Goal: Transaction & Acquisition: Download file/media

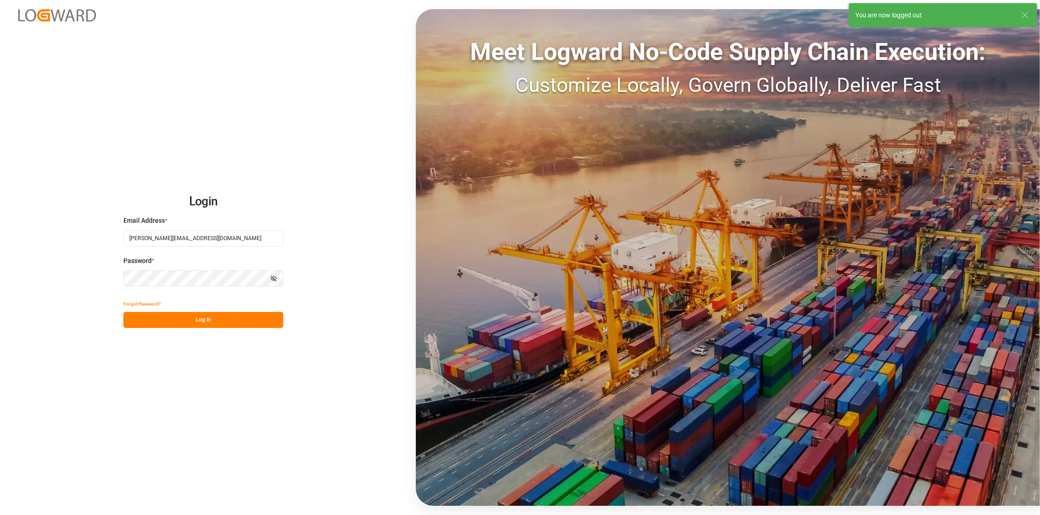
click at [195, 319] on button "Log In" at bounding box center [203, 320] width 160 height 16
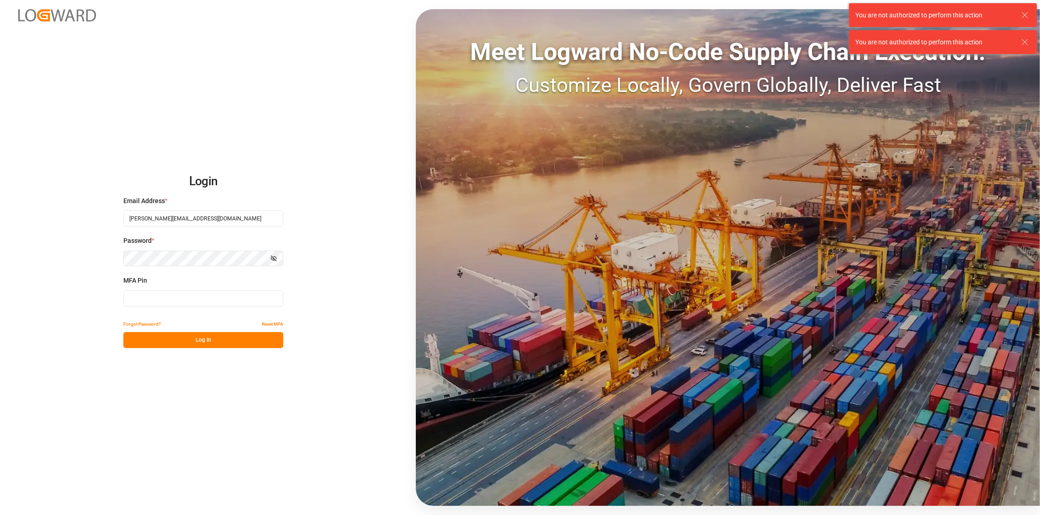
click at [191, 301] on input at bounding box center [203, 298] width 160 height 16
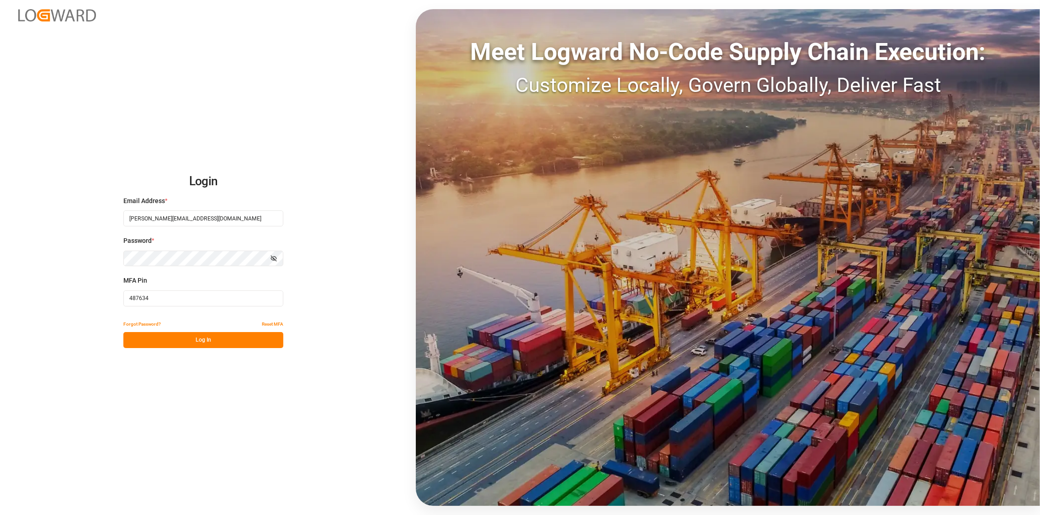
type input "487634"
click at [200, 337] on button "Log In" at bounding box center [203, 340] width 160 height 16
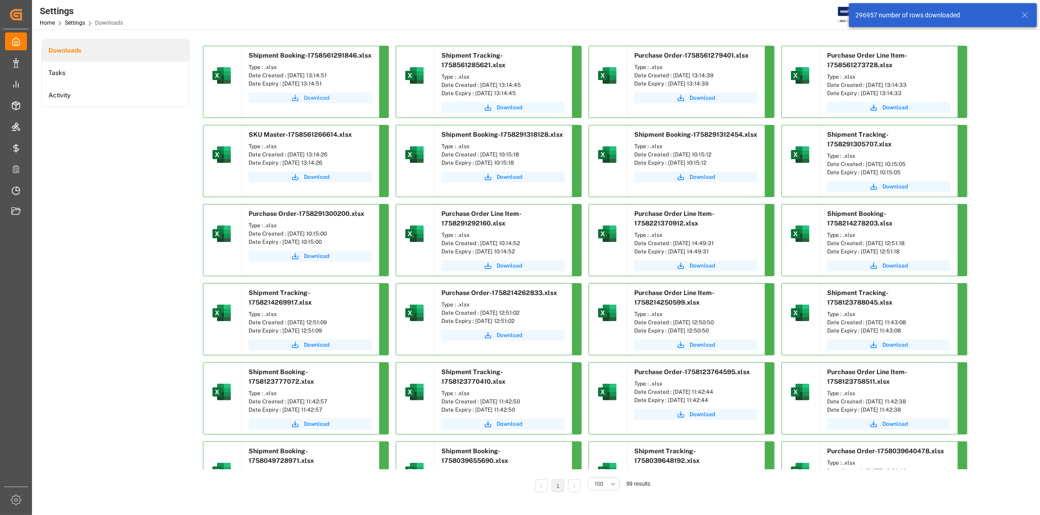
click at [323, 98] on span "Download" at bounding box center [317, 98] width 26 height 8
click at [501, 109] on span "Download" at bounding box center [510, 107] width 26 height 8
drag, startPoint x: 700, startPoint y: 98, endPoint x: 711, endPoint y: 101, distance: 11.3
click at [700, 98] on span "Download" at bounding box center [703, 98] width 26 height 8
click at [894, 106] on span "Download" at bounding box center [896, 107] width 26 height 8
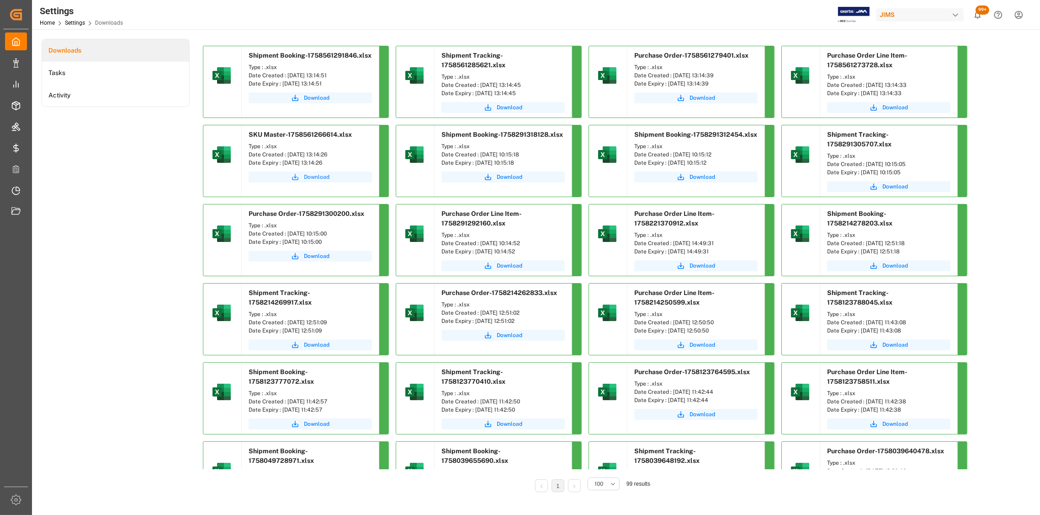
click at [317, 178] on span "Download" at bounding box center [317, 177] width 26 height 8
click at [314, 96] on span "Download" at bounding box center [317, 98] width 26 height 8
drag, startPoint x: 341, startPoint y: 76, endPoint x: 286, endPoint y: 75, distance: 54.4
click at [286, 75] on div "Date Created : [DATE] 13:14:51" at bounding box center [310, 75] width 123 height 8
copy div "[DATE] 13:14:51"
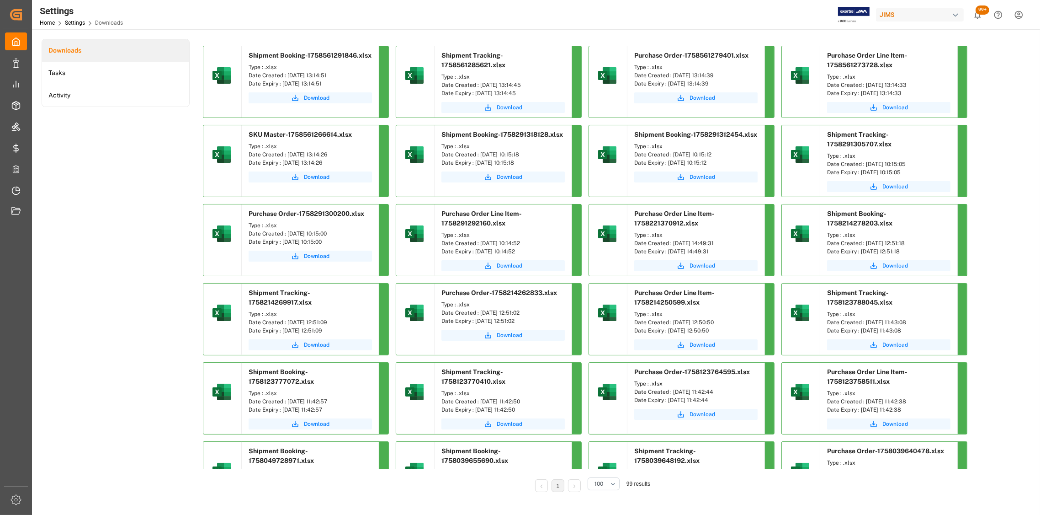
drag, startPoint x: 537, startPoint y: 86, endPoint x: 480, endPoint y: 84, distance: 57.2
click at [480, 84] on div "Date Created : [DATE] 13:14:45" at bounding box center [503, 85] width 123 height 8
copy div "[DATE] 13:14:45"
drag, startPoint x: 730, startPoint y: 74, endPoint x: 673, endPoint y: 76, distance: 57.6
click at [673, 76] on div "Date Created : [DATE] 13:14:39" at bounding box center [695, 75] width 123 height 8
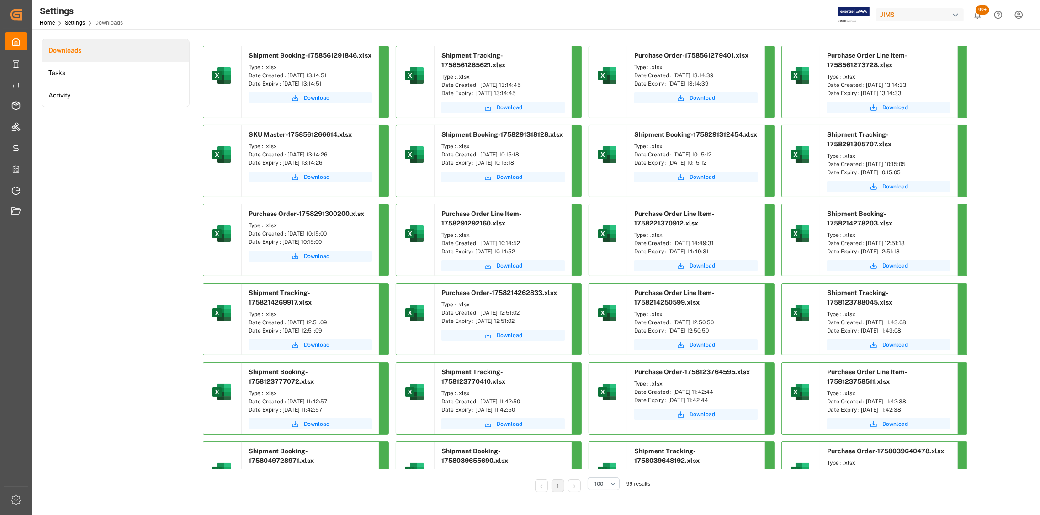
copy div "[DATE] 13:14:39"
click at [537, 69] on div "Shipment Tracking-1758561285621.xlsx" at bounding box center [503, 58] width 137 height 24
click at [708, 99] on span "Download" at bounding box center [703, 98] width 26 height 8
click at [1008, 68] on div "Downloads Tasks Activity Shipment Booking-1758561291846.xlsx Type : .xlsx Date …" at bounding box center [535, 272] width 987 height 466
drag, startPoint x: 928, startPoint y: 83, endPoint x: 865, endPoint y: 83, distance: 62.6
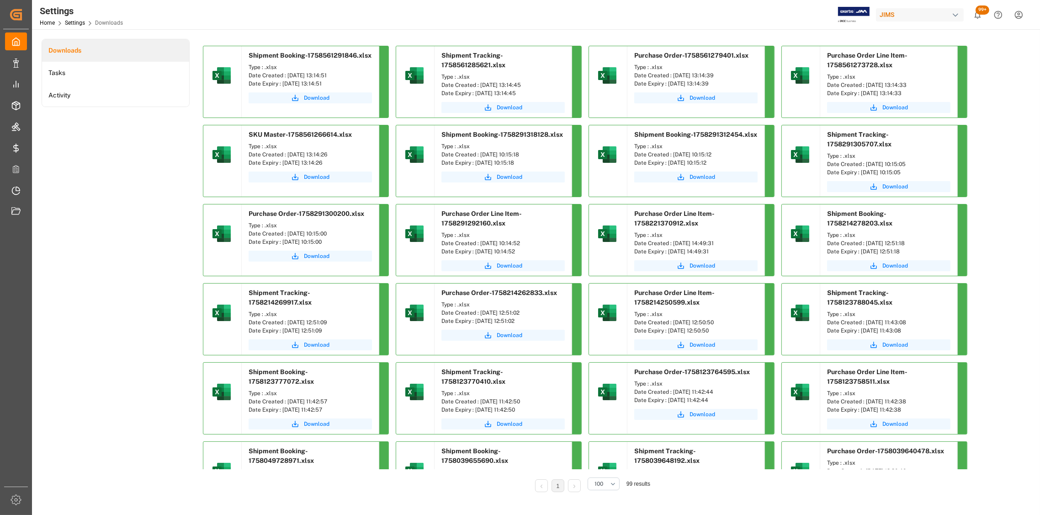
click at [865, 83] on div "Date Created : [DATE] 13:14:33" at bounding box center [888, 85] width 123 height 8
copy div "[DATE] 13:14:33"
